Goal: Information Seeking & Learning: Learn about a topic

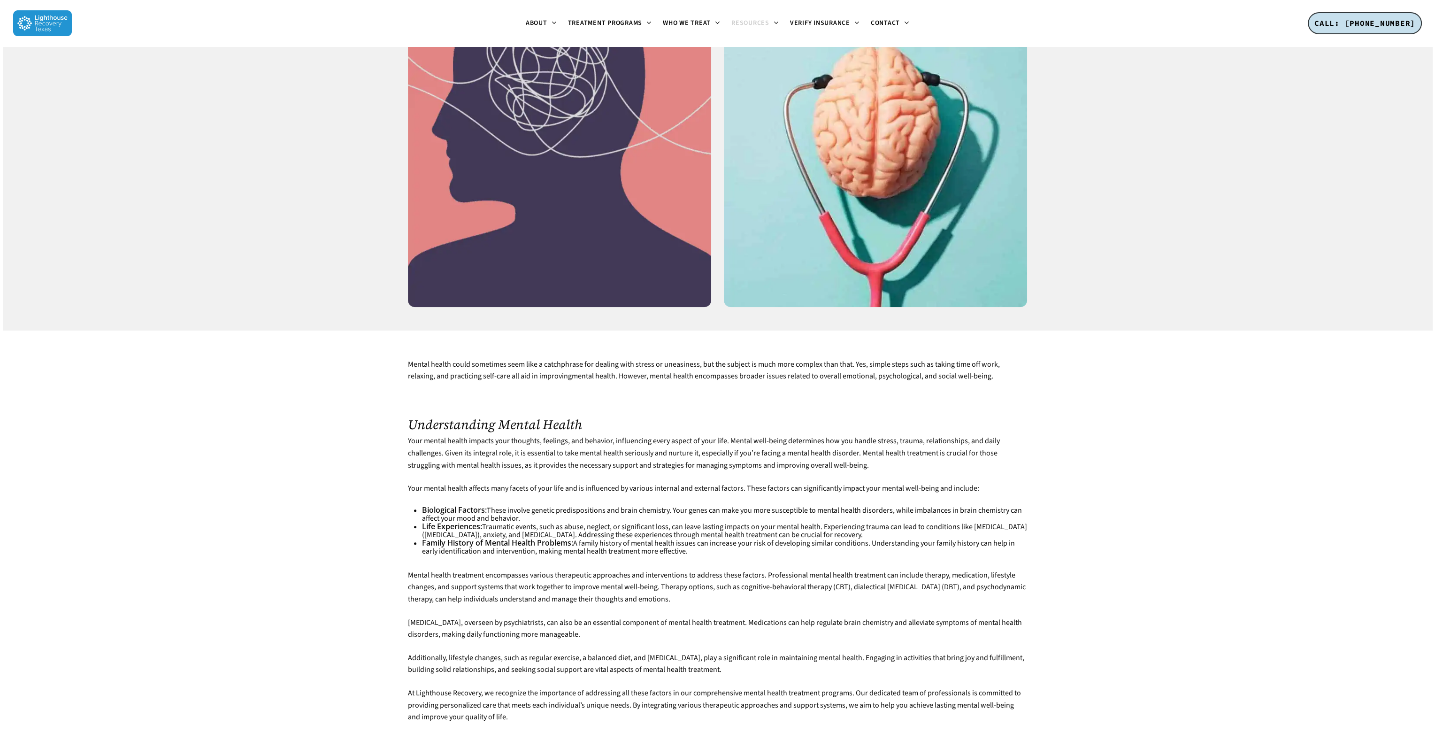
scroll to position [1362, 0]
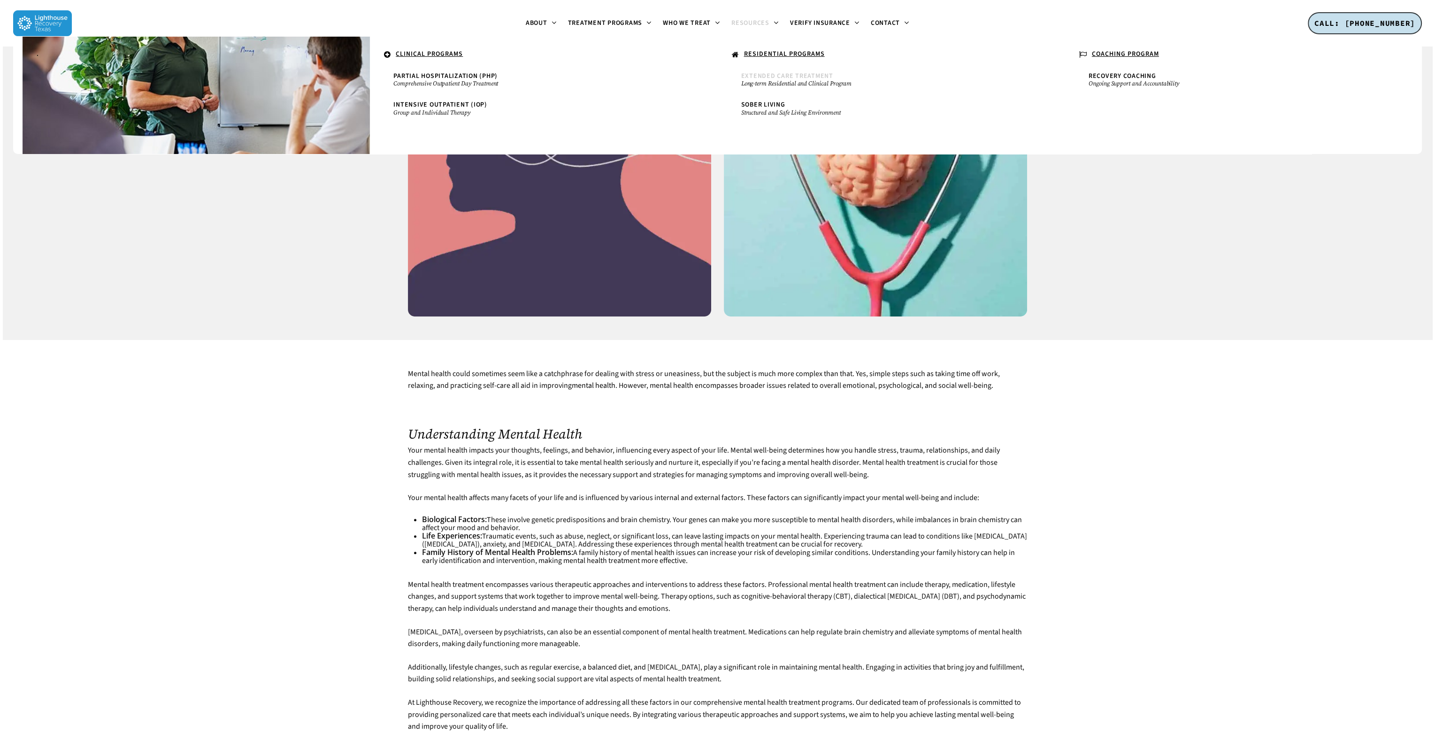
click at [800, 80] on small "Long-term Residential and Clinical Program" at bounding box center [891, 84] width 300 height 8
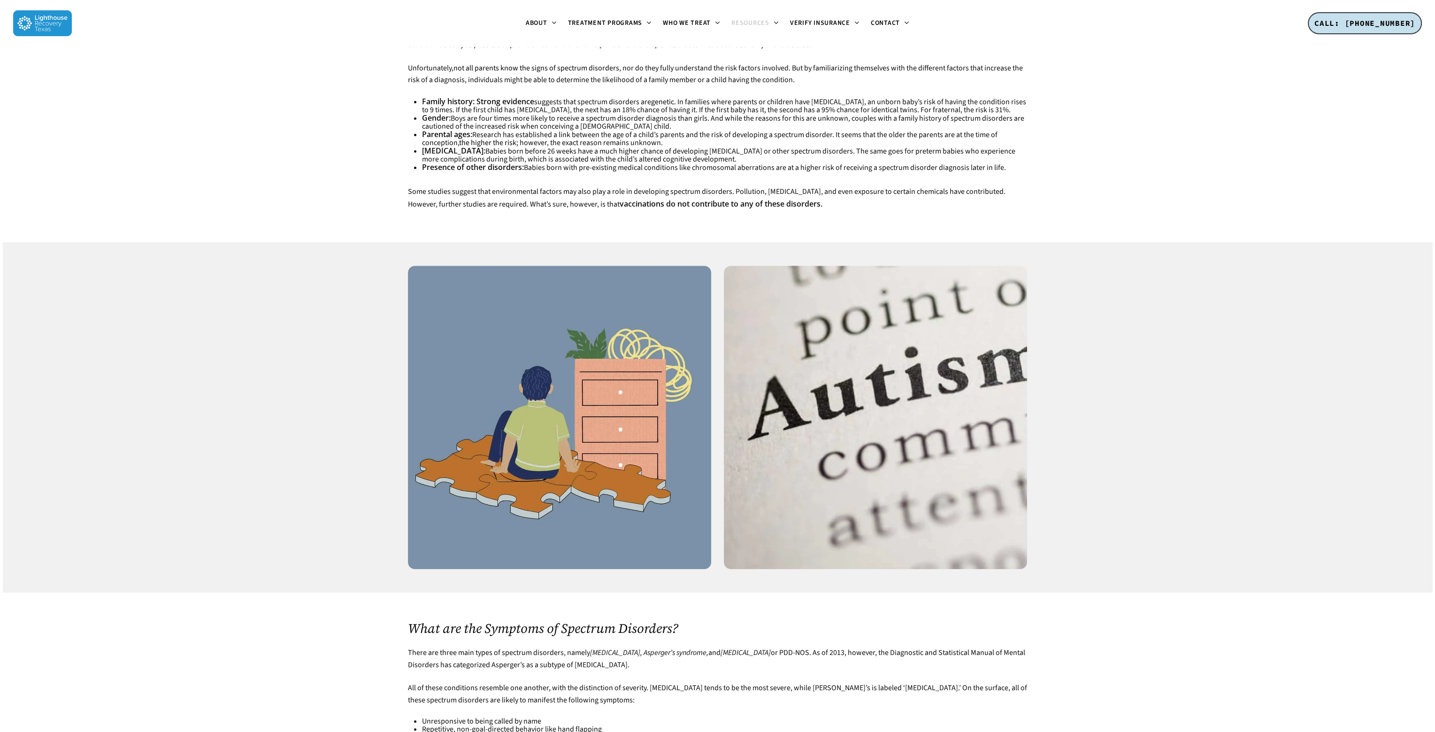
scroll to position [587, 0]
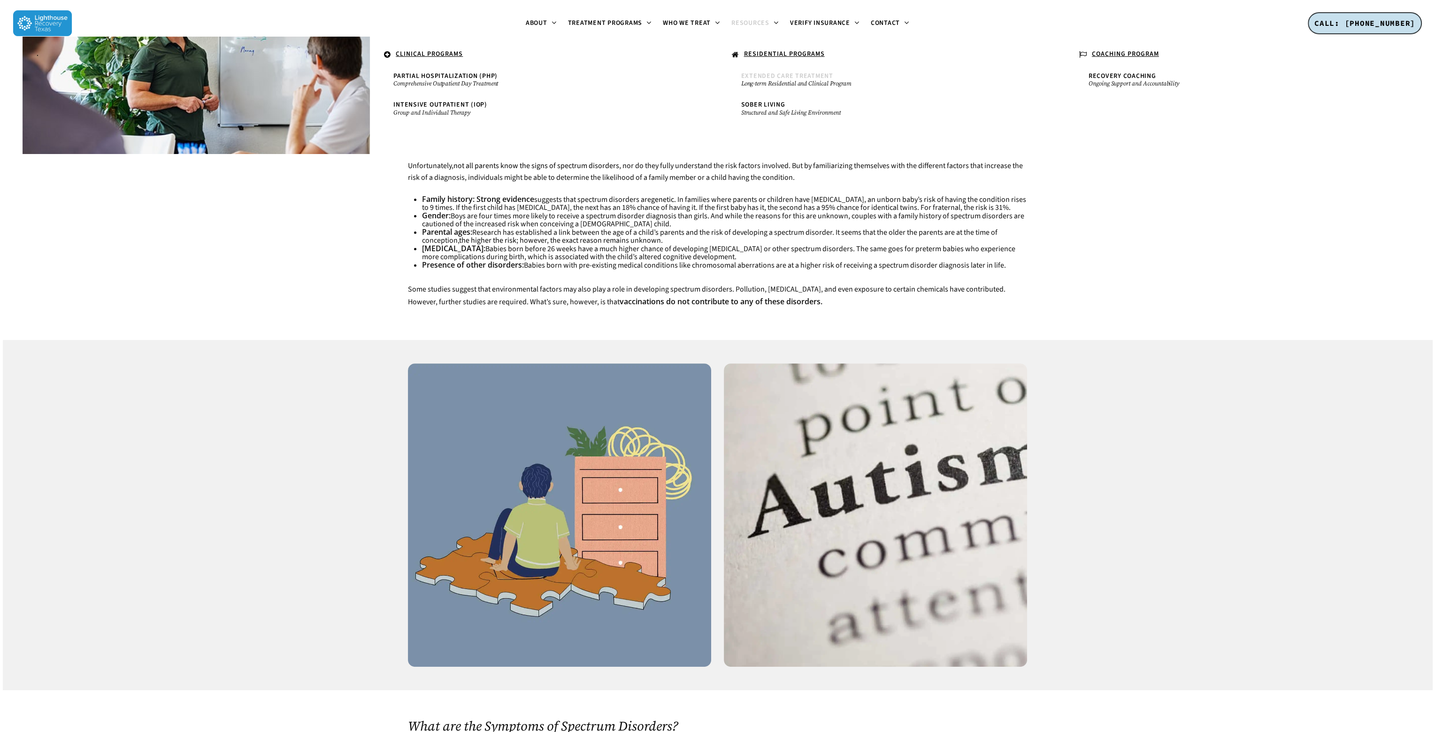
click at [776, 83] on small "Long-term Residential and Clinical Program" at bounding box center [891, 84] width 300 height 8
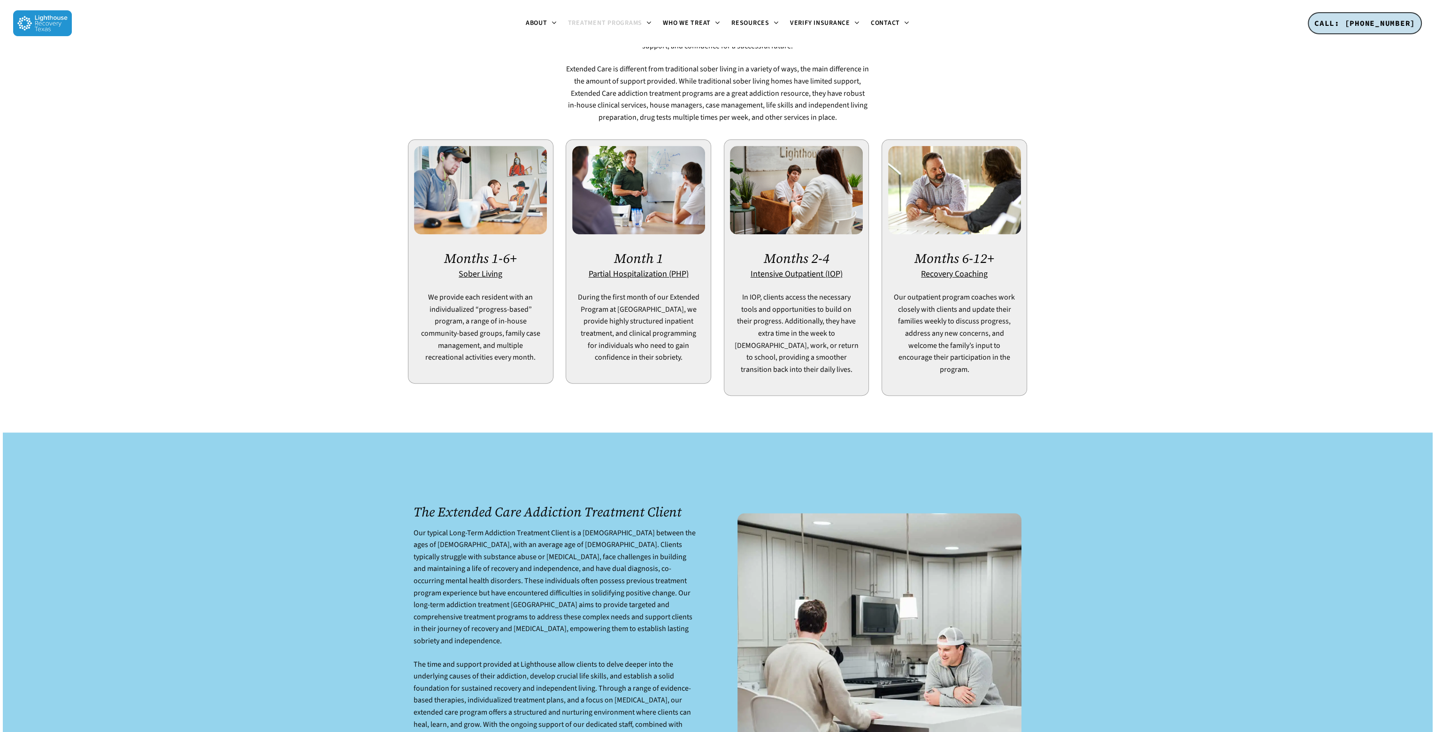
scroll to position [704, 0]
